Goal: Task Accomplishment & Management: Use online tool/utility

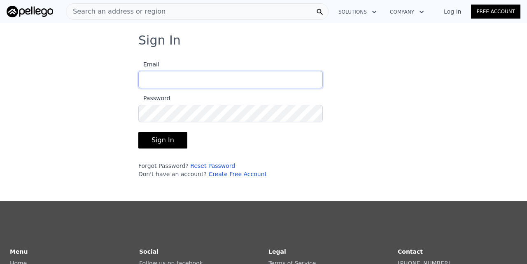
type input "[EMAIL_ADDRESS][DOMAIN_NAME]"
click at [161, 140] on button "Sign In" at bounding box center [162, 140] width 49 height 16
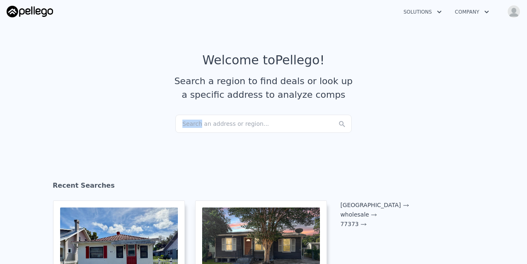
click at [200, 123] on div "Search an address or region..." at bounding box center [263, 124] width 176 height 18
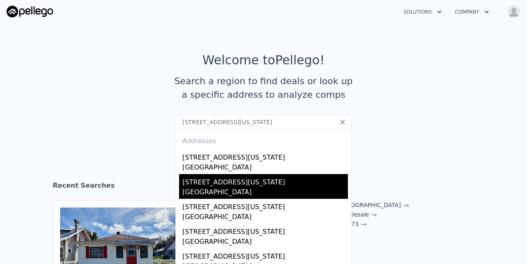
type input "[STREET_ADDRESS][US_STATE]"
click at [210, 180] on div "[STREET_ADDRESS][US_STATE]" at bounding box center [265, 180] width 166 height 13
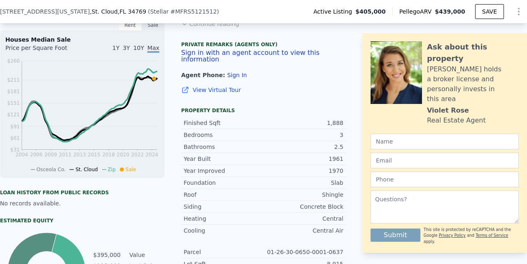
scroll to position [269, 0]
drag, startPoint x: 332, startPoint y: 175, endPoint x: 341, endPoint y: 175, distance: 9.1
click at [341, 178] on div "Slab" at bounding box center [304, 182] width 80 height 8
drag, startPoint x: 326, startPoint y: 189, endPoint x: 337, endPoint y: 189, distance: 11.5
click at [337, 190] on div "Shingle" at bounding box center [304, 194] width 80 height 8
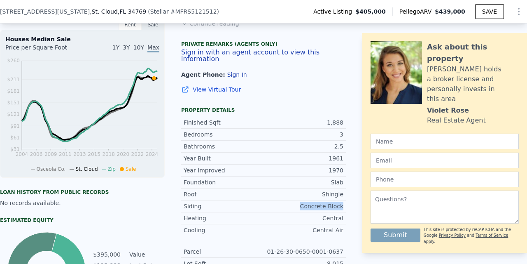
drag, startPoint x: 302, startPoint y: 200, endPoint x: 343, endPoint y: 202, distance: 41.2
click at [344, 202] on div "Siding Concrete Block" at bounding box center [263, 206] width 165 height 12
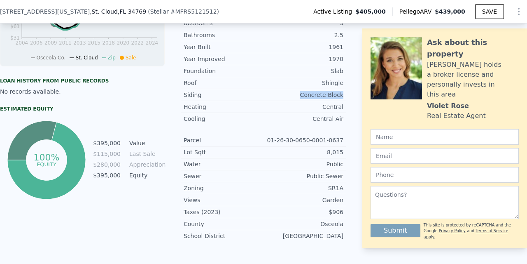
scroll to position [381, 0]
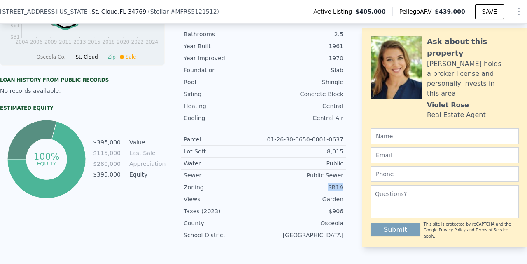
drag, startPoint x: 330, startPoint y: 181, endPoint x: 349, endPoint y: 180, distance: 19.0
click at [349, 180] on div "LISTING & SALE HISTORY Listed $ 405,000 [DATE] Sold 0 $ 115,000 [DATE] Rent Sal…" at bounding box center [263, 50] width 527 height 394
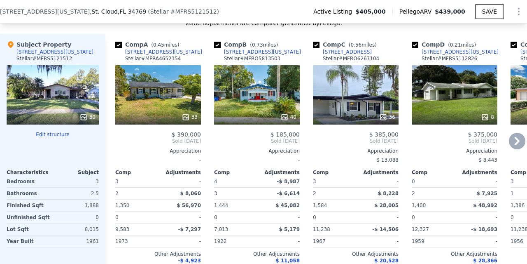
scroll to position [874, 0]
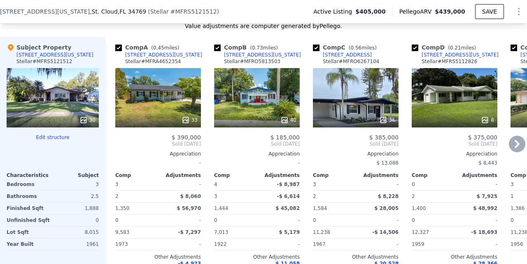
click at [218, 51] on input "checkbox" at bounding box center [217, 47] width 7 height 7
checkbox input "false"
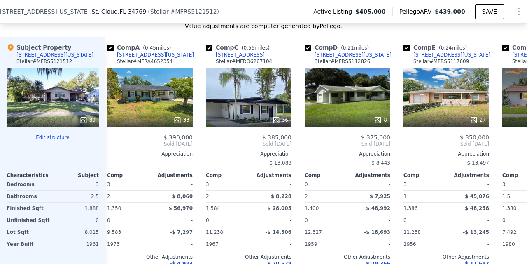
scroll to position [0, 16]
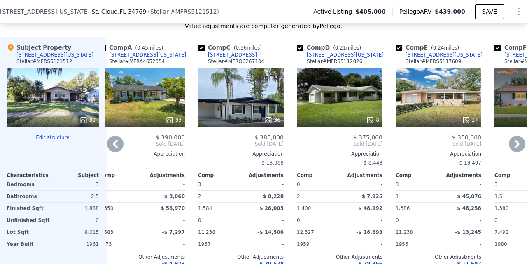
click at [301, 51] on input "checkbox" at bounding box center [300, 47] width 7 height 7
checkbox input "false"
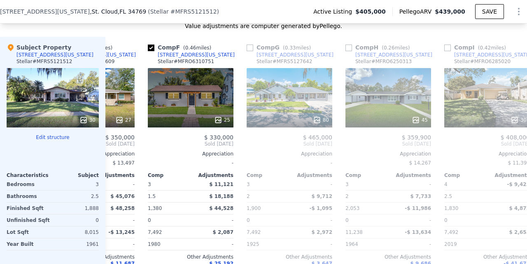
scroll to position [0, 265]
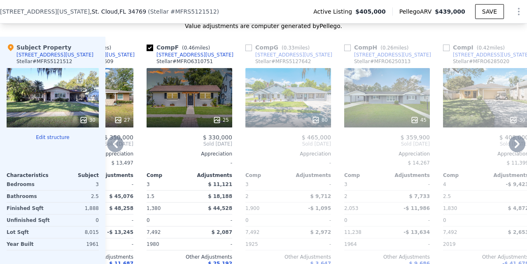
click at [250, 51] on input "checkbox" at bounding box center [249, 47] width 7 height 7
checkbox input "true"
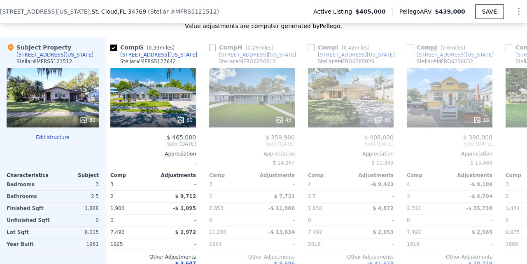
scroll to position [0, 401]
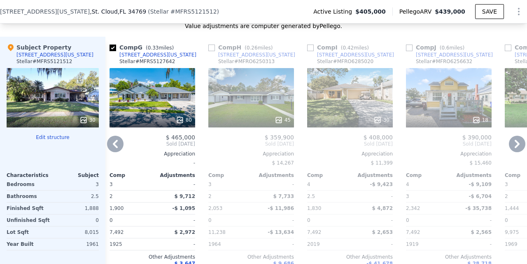
click at [213, 51] on input "checkbox" at bounding box center [211, 47] width 7 height 7
checkbox input "true"
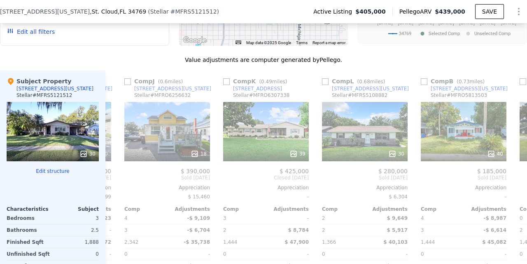
scroll to position [0, 683]
click at [226, 84] on input "checkbox" at bounding box center [226, 81] width 7 height 7
checkbox input "true"
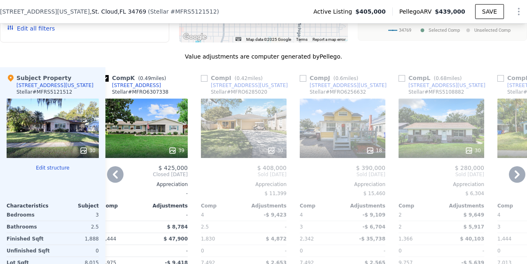
scroll to position [842, 0]
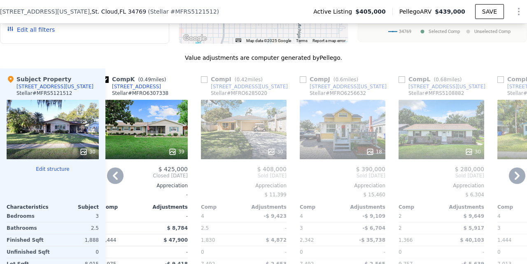
click at [206, 83] on input "checkbox" at bounding box center [204, 79] width 7 height 7
checkbox input "true"
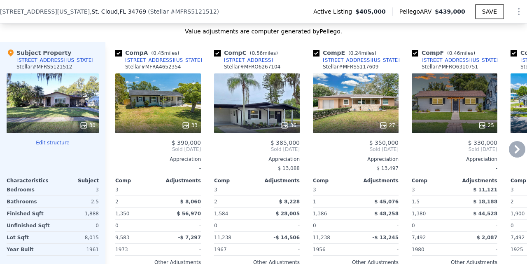
scroll to position [869, 0]
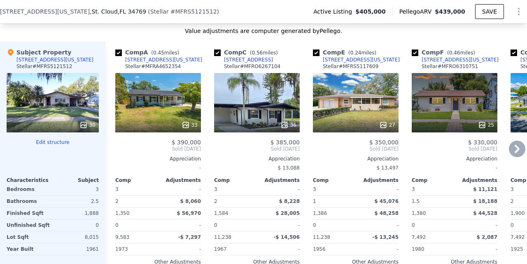
click at [167, 115] on div "33" at bounding box center [158, 102] width 86 height 59
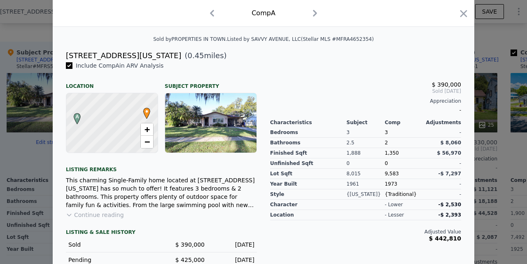
scroll to position [185, 0]
drag, startPoint x: 346, startPoint y: 152, endPoint x: 365, endPoint y: 152, distance: 19.0
click at [365, 152] on div "1,888" at bounding box center [366, 152] width 38 height 10
drag, startPoint x: 385, startPoint y: 173, endPoint x: 404, endPoint y: 172, distance: 19.0
click at [404, 172] on div "9,583" at bounding box center [404, 173] width 38 height 10
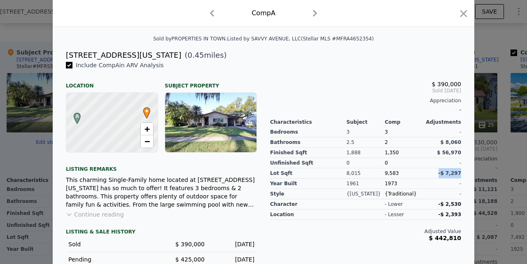
drag, startPoint x: 440, startPoint y: 171, endPoint x: 465, endPoint y: 173, distance: 24.8
click at [465, 173] on div "$ 390,000 Sold [DATE] Appreciation - Characteristics Subject Comp Adjustments B…" at bounding box center [366, 178] width 204 height 234
drag, startPoint x: 437, startPoint y: 240, endPoint x: 473, endPoint y: 241, distance: 35.8
click at [473, 241] on div "Include Comp A in ARV Analysis Location Subject Property A • + − Listing remark…" at bounding box center [264, 181] width 422 height 241
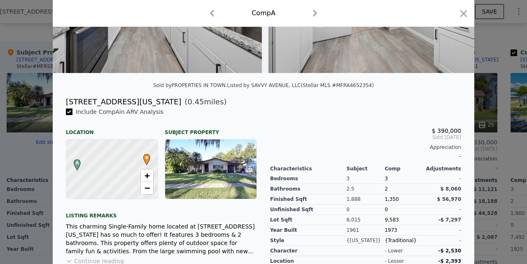
scroll to position [144, 0]
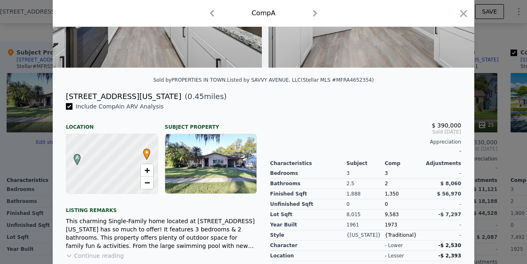
click at [316, 15] on icon "button" at bounding box center [315, 13] width 13 height 13
checkbox input "false"
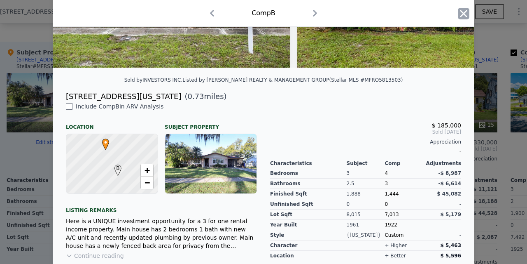
click at [464, 12] on icon "button" at bounding box center [464, 14] width 12 height 12
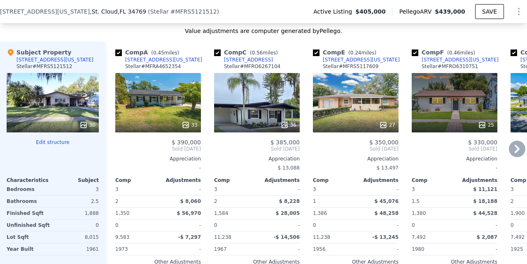
click at [260, 83] on div "36" at bounding box center [257, 102] width 86 height 59
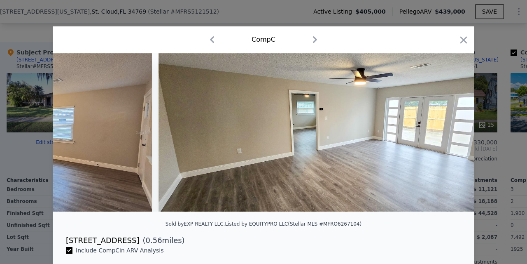
scroll to position [0, 3015]
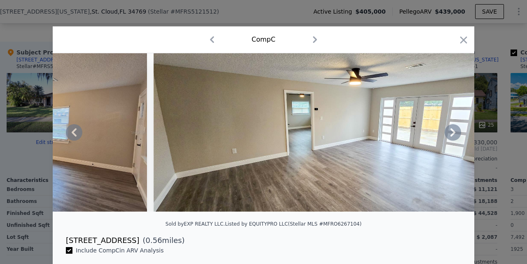
click at [450, 131] on icon at bounding box center [453, 132] width 16 height 16
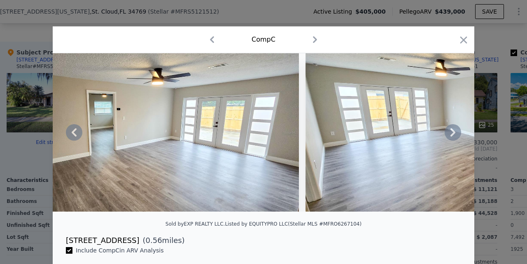
click at [452, 133] on icon at bounding box center [453, 132] width 16 height 16
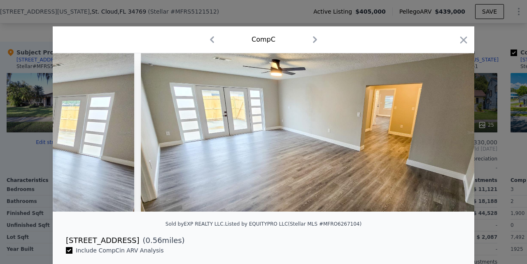
scroll to position [0, 3411]
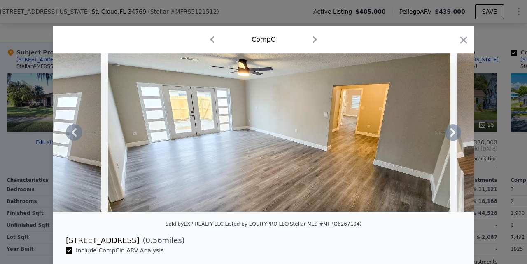
click at [452, 135] on icon at bounding box center [453, 132] width 5 height 8
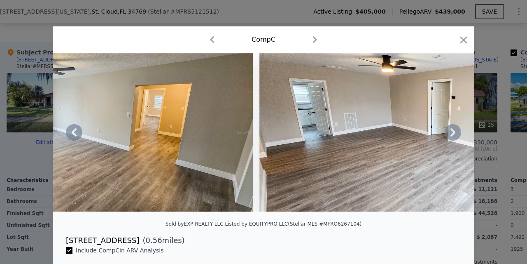
click at [451, 134] on icon at bounding box center [453, 132] width 16 height 16
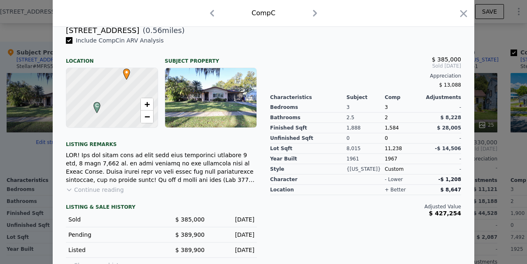
scroll to position [215, 0]
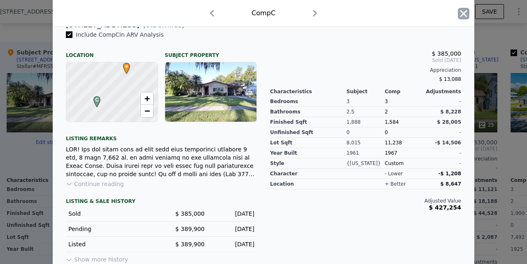
click at [465, 14] on icon "button" at bounding box center [464, 14] width 12 height 12
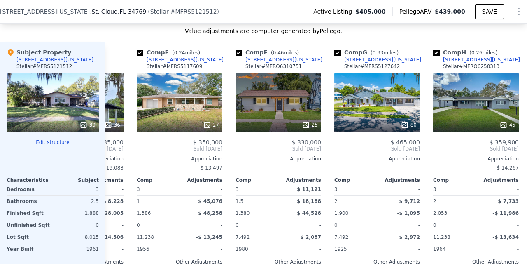
scroll to position [0, 182]
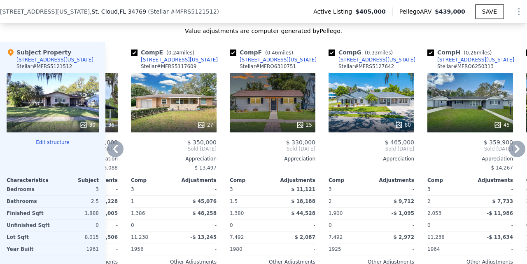
click at [188, 113] on div "27" at bounding box center [174, 102] width 86 height 59
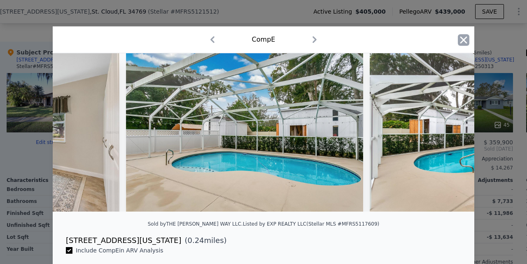
click at [462, 40] on icon "button" at bounding box center [464, 40] width 12 height 12
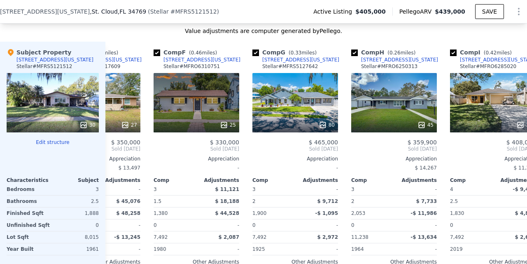
scroll to position [0, 262]
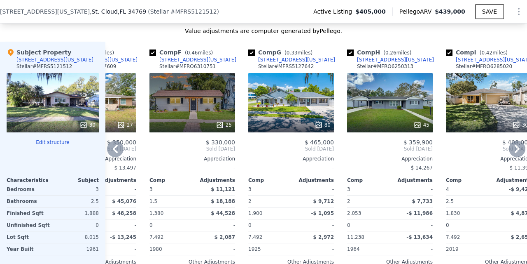
click at [196, 117] on div "25" at bounding box center [193, 102] width 86 height 59
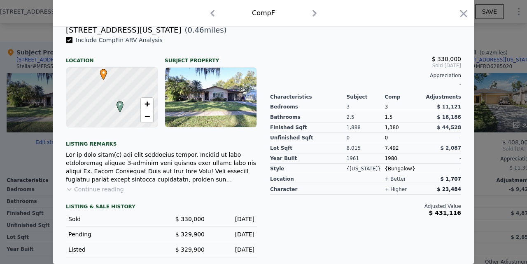
scroll to position [210, 0]
click at [465, 14] on icon "button" at bounding box center [464, 14] width 12 height 12
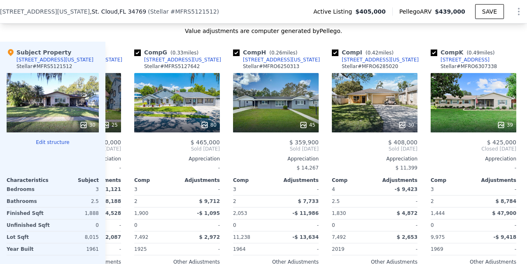
scroll to position [0, 378]
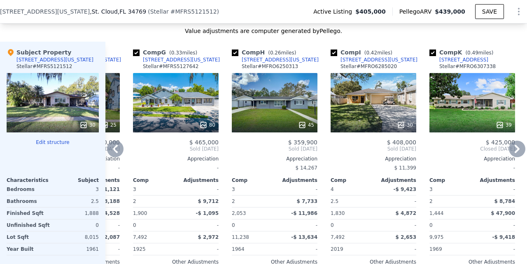
click at [182, 101] on div "80" at bounding box center [176, 102] width 86 height 59
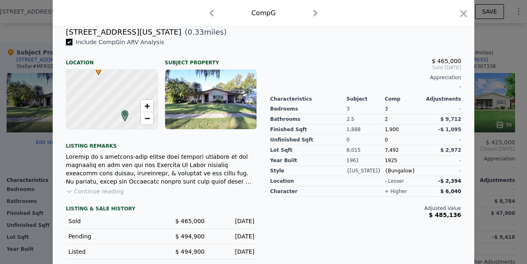
scroll to position [209, 0]
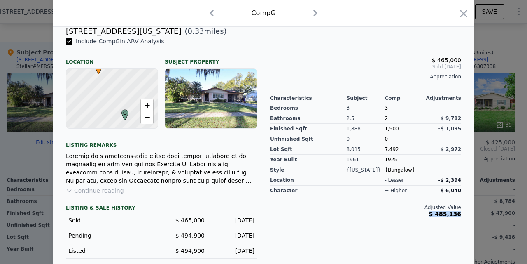
drag, startPoint x: 432, startPoint y: 214, endPoint x: 464, endPoint y: 215, distance: 32.2
click at [464, 215] on div "$ 465,000 Sold [DATE] Appreciation - Characteristics Subject Comp Adjustments B…" at bounding box center [366, 154] width 204 height 234
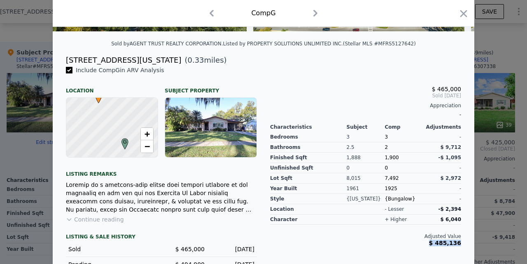
scroll to position [191, 0]
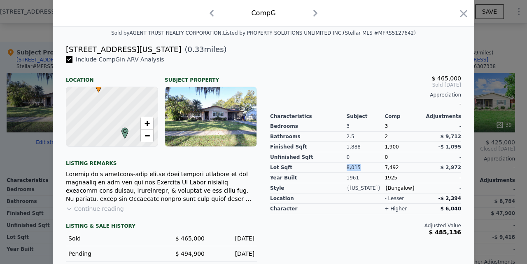
drag, startPoint x: 348, startPoint y: 167, endPoint x: 367, endPoint y: 167, distance: 18.5
click at [367, 167] on div "8,015" at bounding box center [366, 167] width 38 height 10
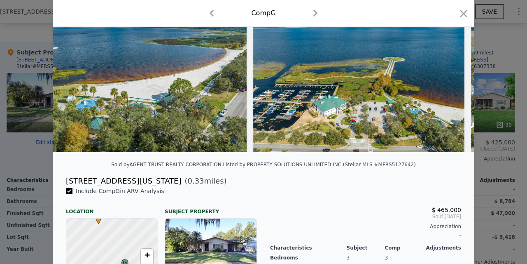
scroll to position [59, 0]
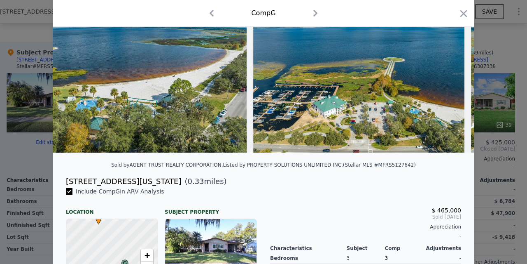
drag, startPoint x: 66, startPoint y: 180, endPoint x: 185, endPoint y: 179, distance: 118.6
click at [185, 179] on div "[STREET_ADDRESS][US_STATE] ( 0.33 miles)" at bounding box center [263, 181] width 409 height 12
click at [139, 180] on div "[STREET_ADDRESS][US_STATE]" at bounding box center [123, 181] width 115 height 12
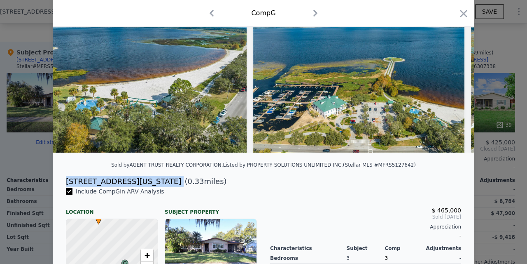
drag, startPoint x: 140, startPoint y: 180, endPoint x: 67, endPoint y: 175, distance: 73.1
click at [67, 175] on div "Sold by AGENT TRUST REALTY CORPORATION . Listed by PROPERTY SOLUTIONS UNLIMITED…" at bounding box center [264, 210] width 422 height 433
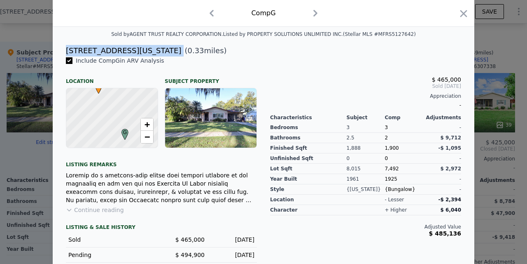
scroll to position [192, 0]
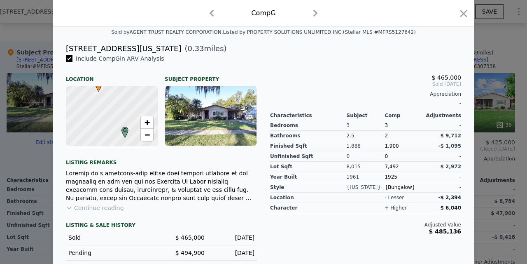
click at [347, 166] on div "8,015" at bounding box center [366, 166] width 38 height 10
drag, startPoint x: 433, startPoint y: 77, endPoint x: 471, endPoint y: 76, distance: 37.5
click at [471, 77] on div "Include Comp G in ARV Analysis Location Subject Property G • + − Listing remark…" at bounding box center [264, 174] width 422 height 241
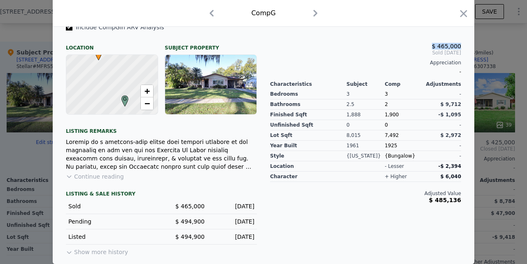
scroll to position [223, 0]
drag, startPoint x: 182, startPoint y: 205, endPoint x: 210, endPoint y: 202, distance: 29.0
click at [210, 202] on div "Sold $ 465,000 [DATE]" at bounding box center [161, 206] width 191 height 15
drag, startPoint x: 181, startPoint y: 235, endPoint x: 212, endPoint y: 235, distance: 30.9
click at [213, 236] on div "Listed $ 494,900 [DATE]" at bounding box center [161, 236] width 191 height 15
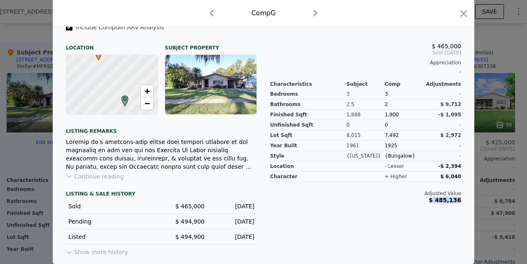
drag, startPoint x: 436, startPoint y: 200, endPoint x: 462, endPoint y: 199, distance: 25.6
click at [462, 199] on div "$ 465,000 Sold [DATE] Appreciation - Characteristics Subject Comp Adjustments B…" at bounding box center [366, 140] width 204 height 234
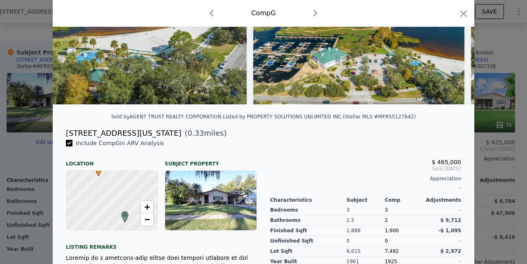
scroll to position [117, 0]
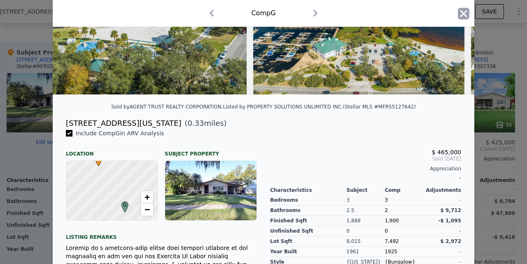
click at [466, 14] on icon "button" at bounding box center [464, 14] width 12 height 12
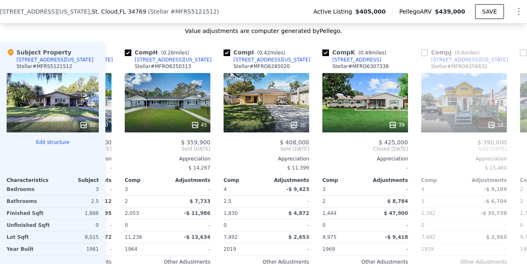
scroll to position [0, 486]
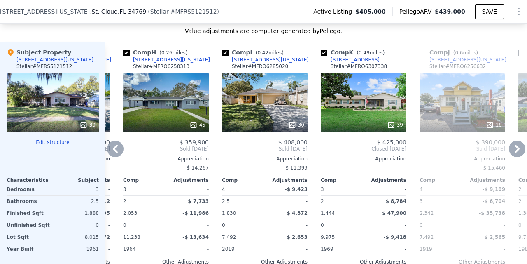
click at [176, 110] on div "45" at bounding box center [166, 102] width 86 height 59
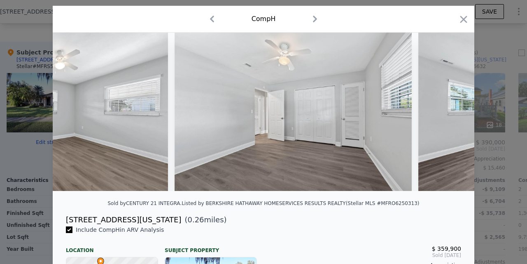
scroll to position [0, 6004]
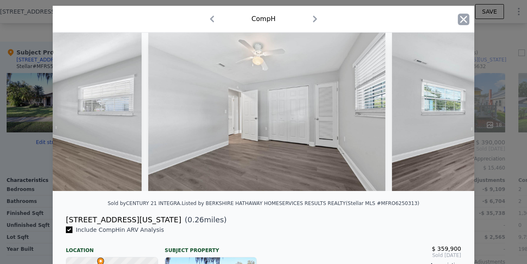
click at [465, 18] on icon "button" at bounding box center [464, 19] width 7 height 7
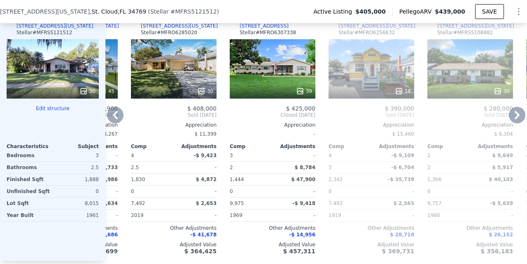
scroll to position [902, 0]
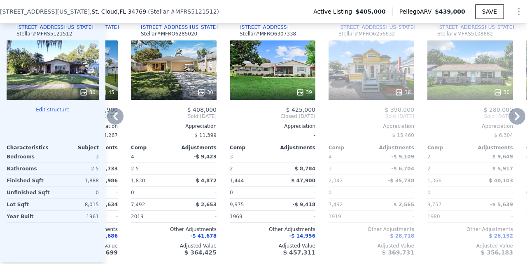
click at [184, 80] on div "30" at bounding box center [174, 69] width 86 height 59
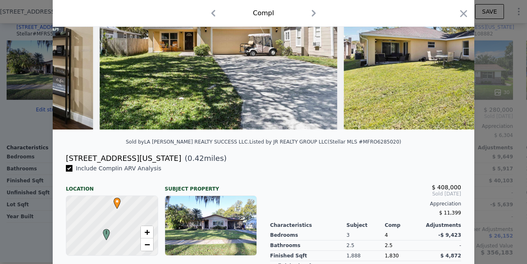
scroll to position [73, 0]
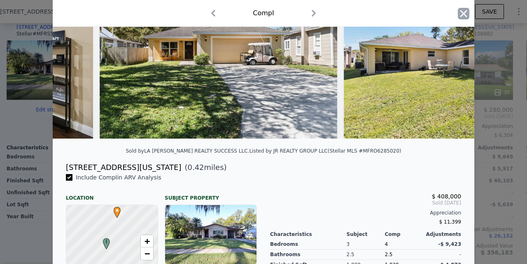
click at [465, 15] on icon "button" at bounding box center [464, 13] width 7 height 7
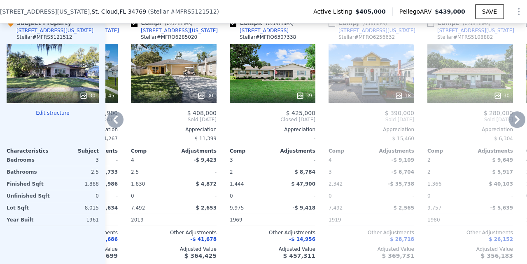
scroll to position [851, 0]
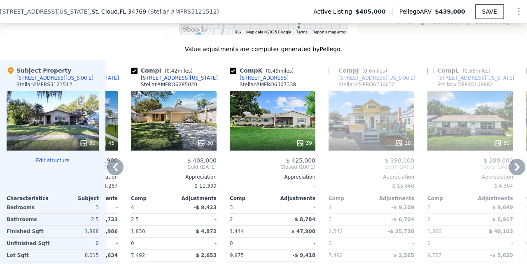
click at [290, 122] on div "39" at bounding box center [273, 120] width 86 height 59
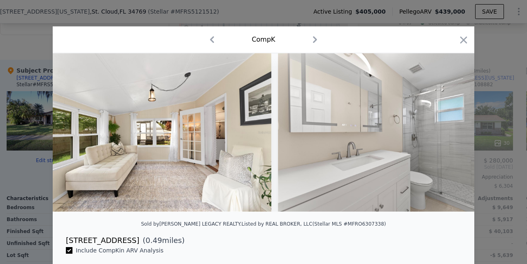
scroll to position [0, 3932]
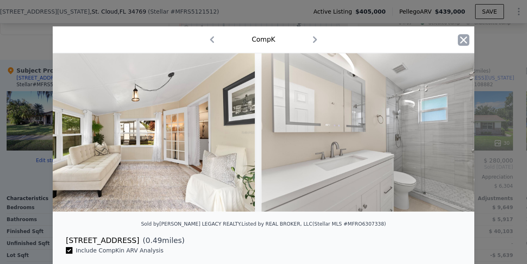
click at [463, 38] on icon "button" at bounding box center [464, 40] width 12 height 12
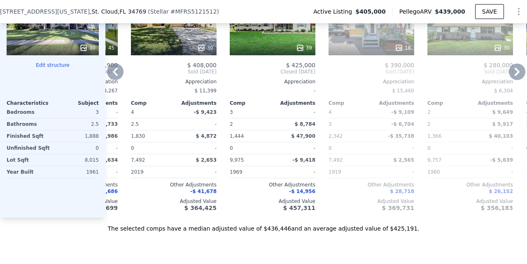
scroll to position [942, 0]
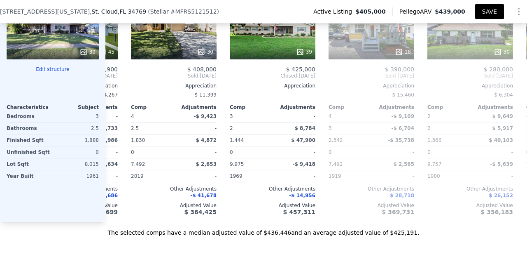
click at [494, 12] on button "SAVE" at bounding box center [489, 11] width 29 height 15
click at [519, 11] on icon "Show Options" at bounding box center [519, 11] width 1 height 7
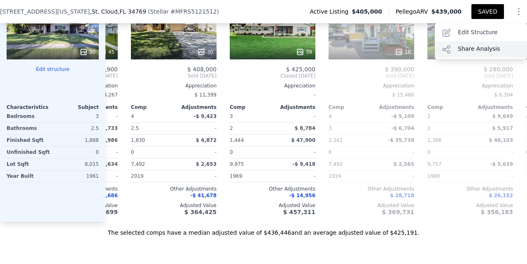
click at [467, 48] on div "Share Analysis" at bounding box center [481, 49] width 92 height 16
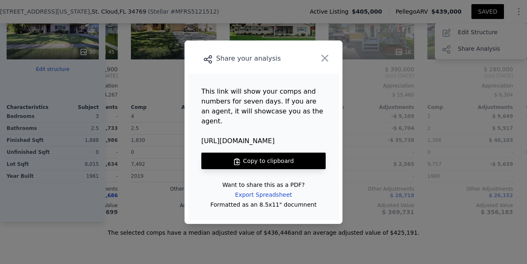
click at [262, 155] on button "Copy to clipboard" at bounding box center [263, 160] width 124 height 16
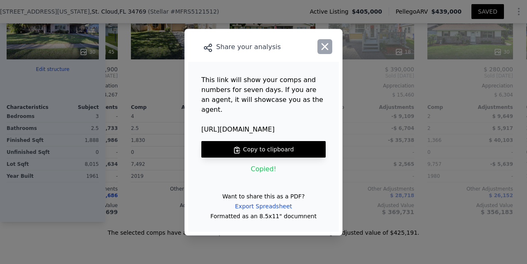
click at [326, 52] on icon "button" at bounding box center [325, 47] width 12 height 12
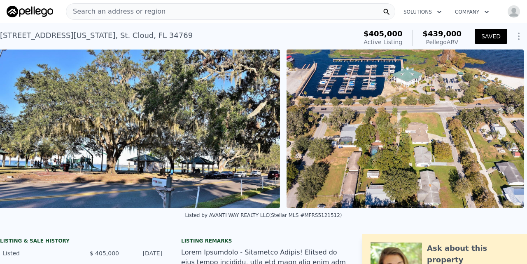
scroll to position [0, 7239]
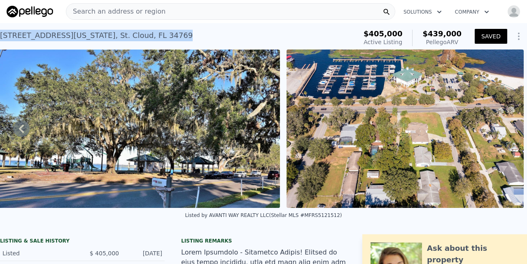
drag, startPoint x: 150, startPoint y: 35, endPoint x: 0, endPoint y: 33, distance: 149.5
click at [0, 33] on div "[STREET_ADDRESS][US_STATE] Active at $405k (~ARV $439k )" at bounding box center [177, 37] width 354 height 23
click at [24, 32] on div "[STREET_ADDRESS][US_STATE]" at bounding box center [96, 36] width 193 height 12
drag, startPoint x: 0, startPoint y: 37, endPoint x: 23, endPoint y: 48, distance: 24.9
click at [23, 48] on div "[STREET_ADDRESS][US_STATE] Active at $405k (~ARV $439k )" at bounding box center [177, 37] width 354 height 23
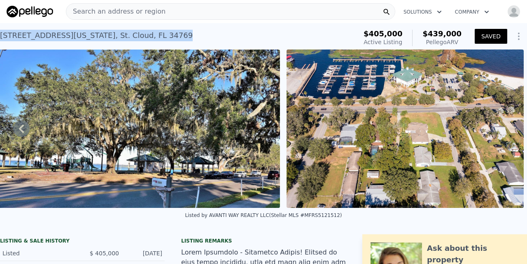
copy div "[STREET_ADDRESS][US_STATE]"
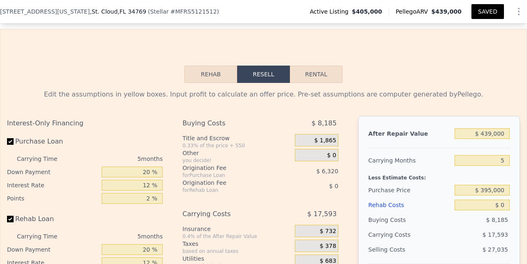
scroll to position [1184, 0]
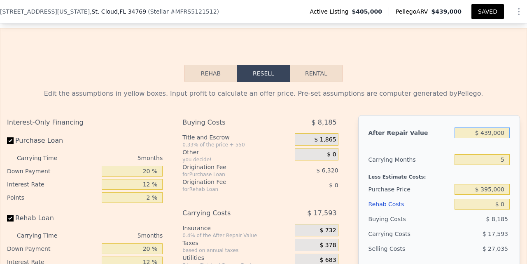
click at [491, 136] on input "$ 439,000" at bounding box center [482, 132] width 55 height 11
type input "$ 43,000"
type input "-$ 380,262"
type input "$ 4,000"
type input "-$ 416,844"
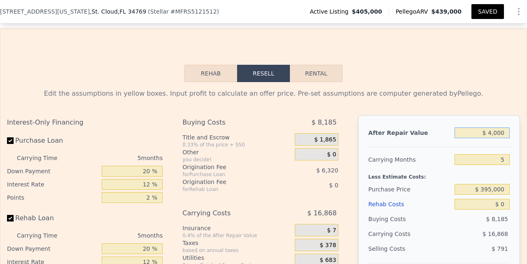
type input "$ 42,000"
type input "-$ 381,200"
type input "$ 425,000"
type input "-$ 21,944"
type input "$ 425,000"
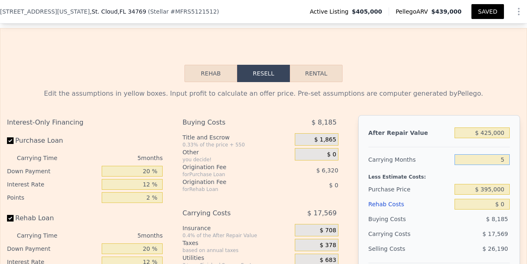
click at [490, 164] on input "5" at bounding box center [482, 159] width 55 height 11
click at [509, 192] on input "$ 395,000" at bounding box center [482, 189] width 55 height 11
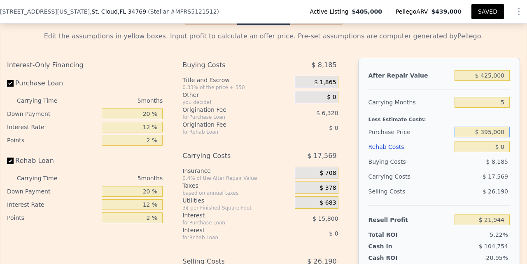
scroll to position [1244, 0]
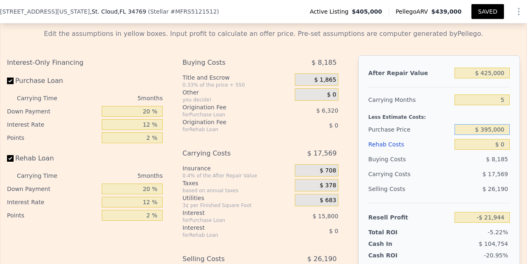
drag, startPoint x: 504, startPoint y: 133, endPoint x: 482, endPoint y: 133, distance: 22.7
click at [482, 133] on input "$ 395,000" at bounding box center [482, 129] width 55 height 11
type input "$ 350,000"
click at [479, 150] on input "$ 0" at bounding box center [482, 144] width 55 height 11
type input "$ 25,725"
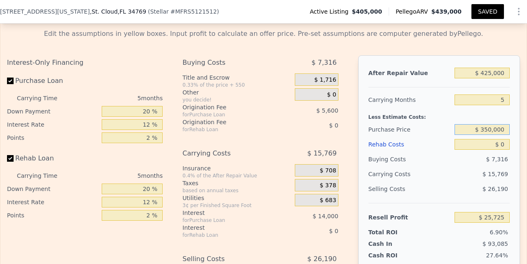
click at [490, 132] on input "$ 350,000" at bounding box center [482, 129] width 55 height 11
type input "$ 325,000"
click at [487, 150] on input "$ 0" at bounding box center [482, 144] width 55 height 11
type input "$ 52,209"
type input "$ 2"
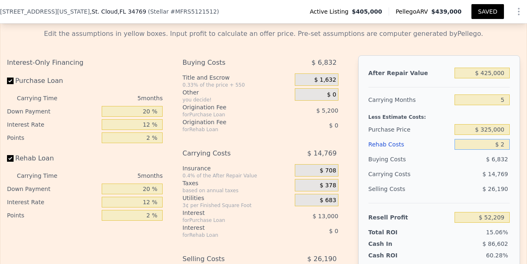
type input "$ 52,207"
type input "$ 25"
type input "$ 52,184"
type input "$ 250"
type input "$ 51,945"
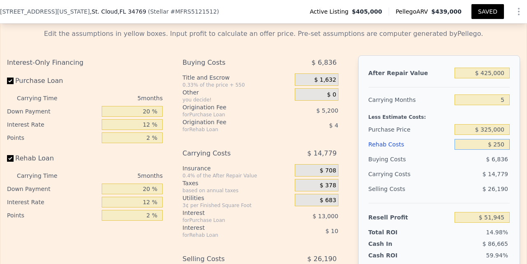
type input "$ 2,500"
type input "$ 49,569"
type input "$ 25,000"
type input "$ 25,809"
type input "$ 250,000"
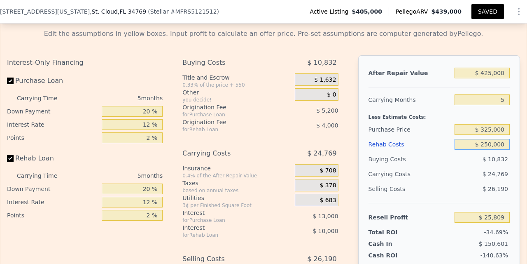
type input "-$ 211,791"
type input "$ 25,000"
type input "$ 25,809"
click at [474, 219] on input "$ 25,809" at bounding box center [482, 217] width 55 height 11
drag, startPoint x: 478, startPoint y: 220, endPoint x: 510, endPoint y: 218, distance: 32.2
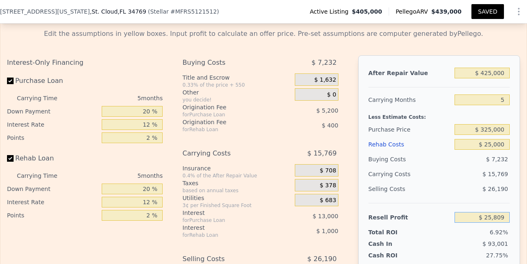
click at [510, 218] on div "After Repair Value $ 425,000 Carrying Months 5 Less Estimate Costs: Purchase Pr…" at bounding box center [439, 169] width 162 height 229
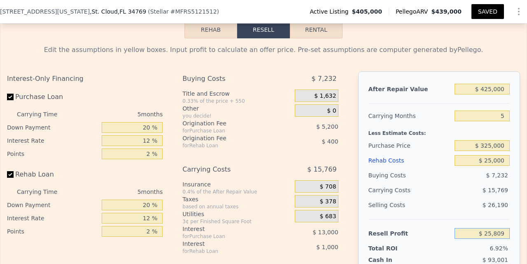
scroll to position [1228, 0]
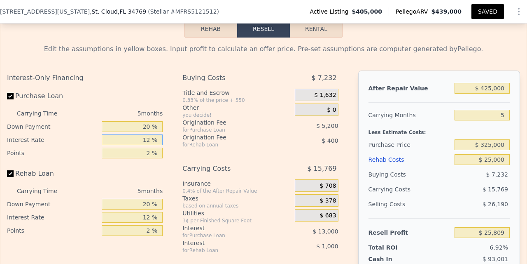
click at [151, 145] on input "12 %" at bounding box center [132, 139] width 61 height 11
type input "1 %"
type input "$ 37,724"
type input "7 %"
type input "$ 31,224"
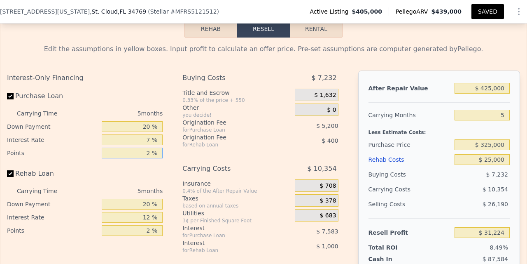
click at [150, 157] on input "2 %" at bounding box center [132, 152] width 61 height 11
type input "1 %"
type input "$ 33,824"
click at [152, 218] on input "12 %" at bounding box center [132, 217] width 61 height 11
type input "1 %"
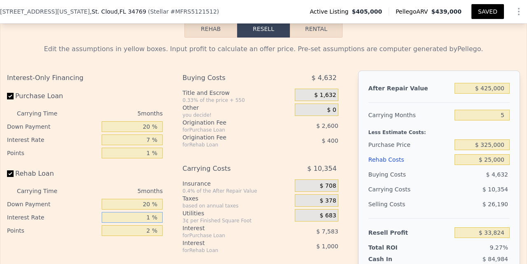
type input "$ 34,739"
type input "7 %"
type input "$ 34,239"
click at [150, 233] on input "2 %" at bounding box center [132, 230] width 61 height 11
type input "1 %"
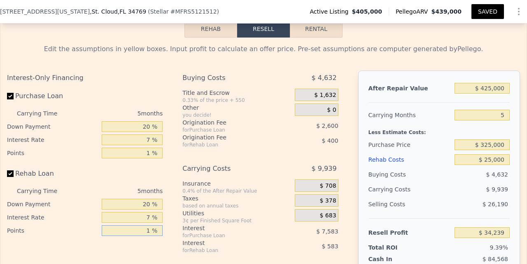
type input "$ 34,439"
click at [140, 219] on input "7 %" at bounding box center [132, 217] width 61 height 11
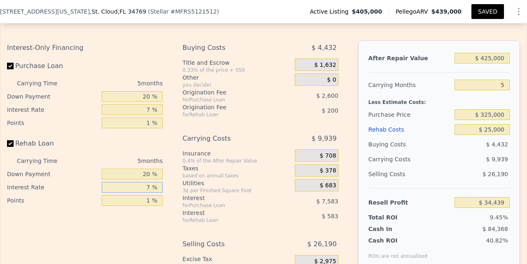
scroll to position [1261, 0]
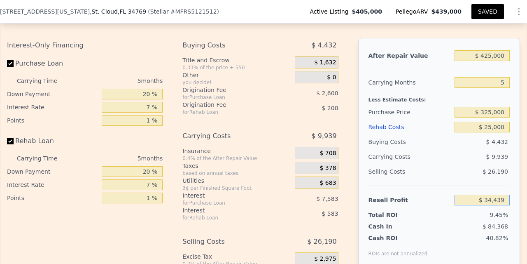
drag, startPoint x: 475, startPoint y: 206, endPoint x: 509, endPoint y: 206, distance: 33.8
click at [509, 205] on input "$ 34,439" at bounding box center [482, 199] width 55 height 11
drag, startPoint x: 489, startPoint y: 216, endPoint x: 509, endPoint y: 218, distance: 19.8
click at [509, 218] on div "9.45%" at bounding box center [466, 214] width 87 height 8
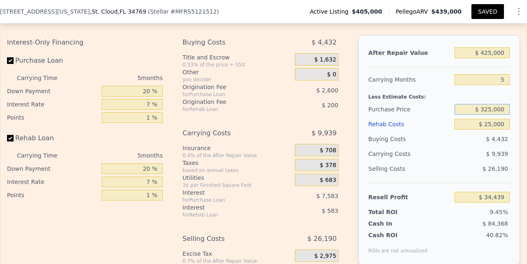
drag, startPoint x: 478, startPoint y: 113, endPoint x: 508, endPoint y: 114, distance: 30.1
click at [509, 115] on input "$ 325,000" at bounding box center [482, 109] width 55 height 11
